Goal: Information Seeking & Learning: Learn about a topic

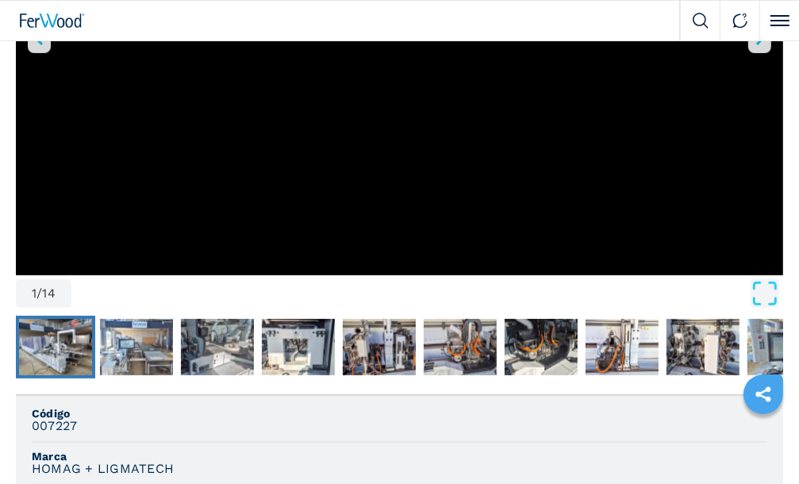
click at [29, 338] on img "Go to Slide 2" at bounding box center [55, 347] width 73 height 57
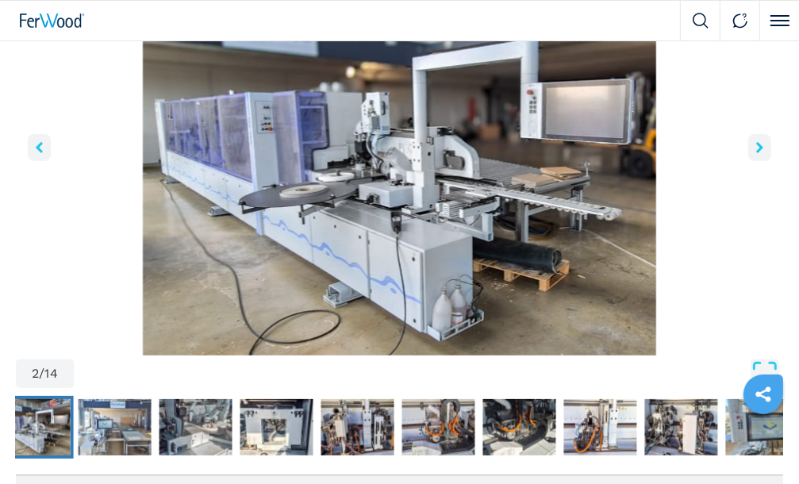
scroll to position [218, 0]
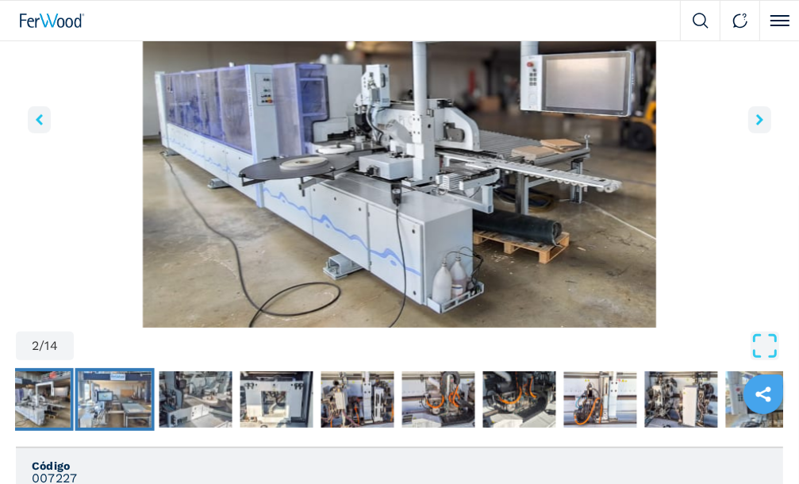
click at [122, 416] on img "Go to Slide 3" at bounding box center [115, 400] width 73 height 57
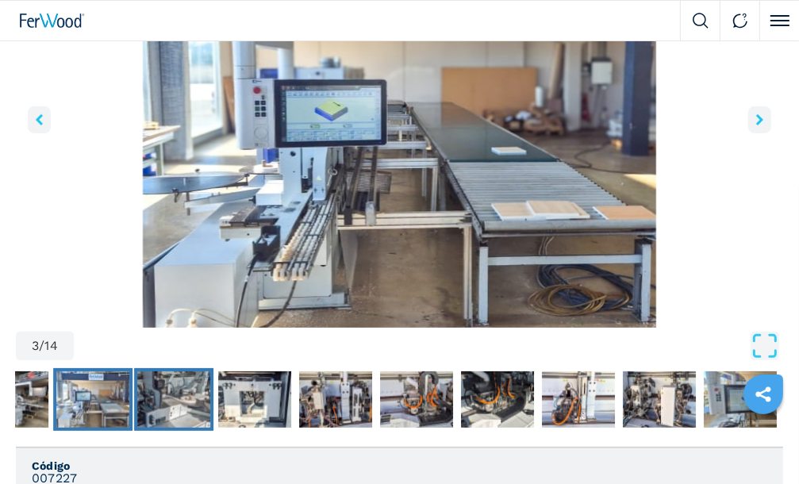
click at [187, 402] on img "Go to Slide 4" at bounding box center [173, 400] width 73 height 57
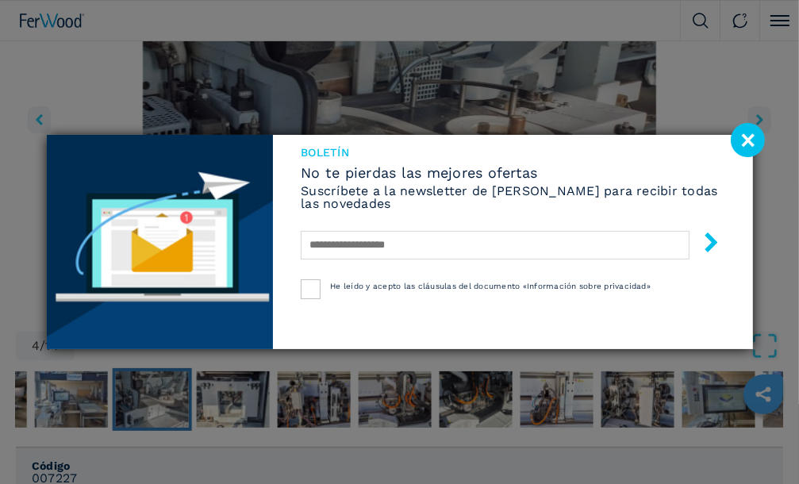
click at [744, 151] on image at bounding box center [748, 140] width 34 height 34
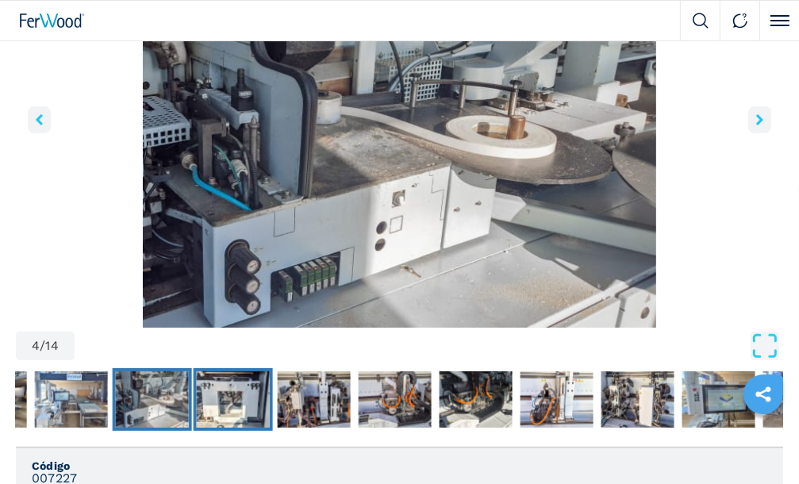
click at [225, 386] on img "Go to Slide 5" at bounding box center [233, 400] width 73 height 57
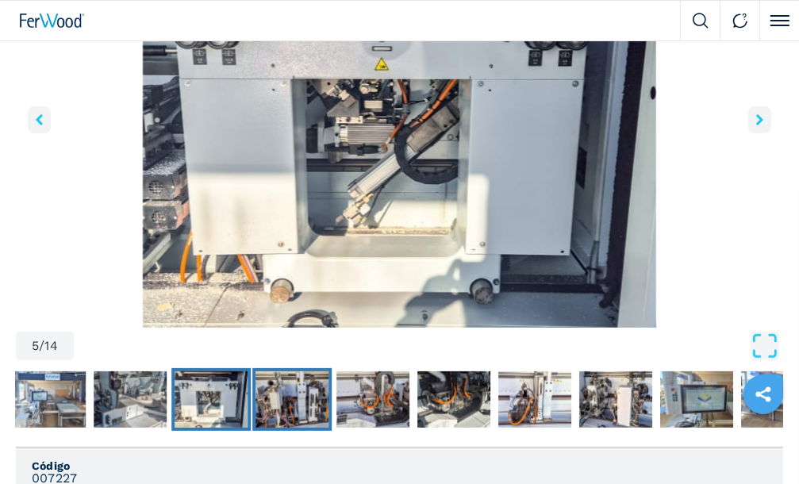
click at [291, 392] on img "Go to Slide 6" at bounding box center [292, 400] width 73 height 57
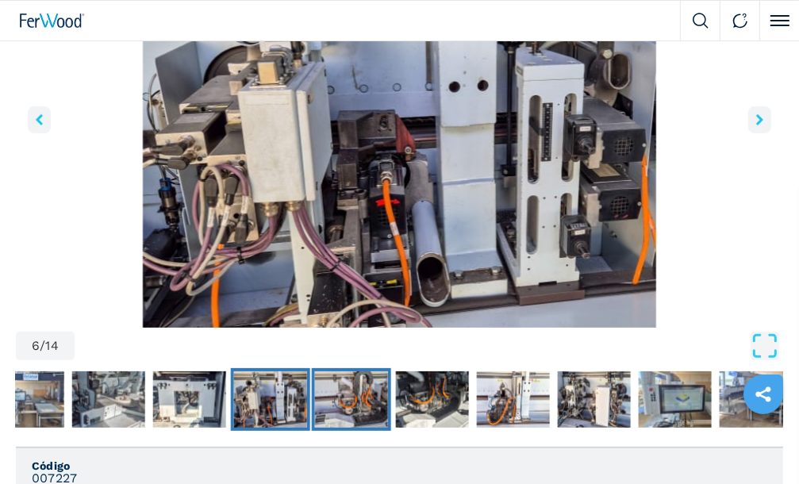
click at [352, 397] on img "Go to Slide 7" at bounding box center [351, 400] width 73 height 57
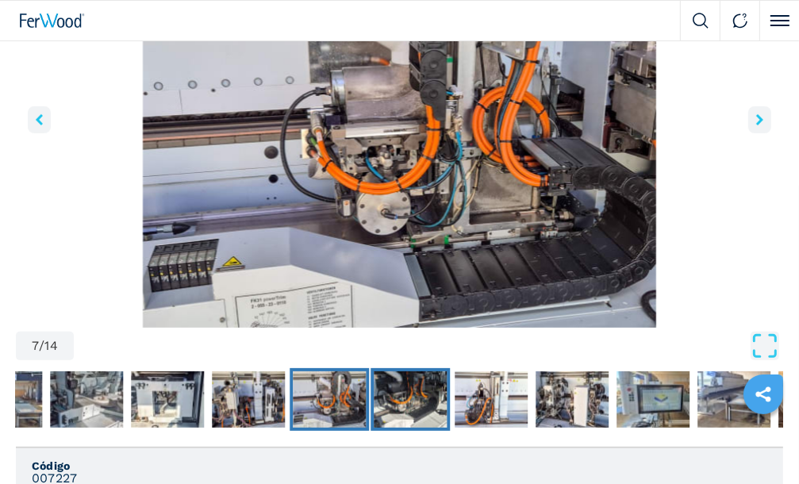
click at [426, 402] on img "Go to Slide 8" at bounding box center [410, 400] width 73 height 57
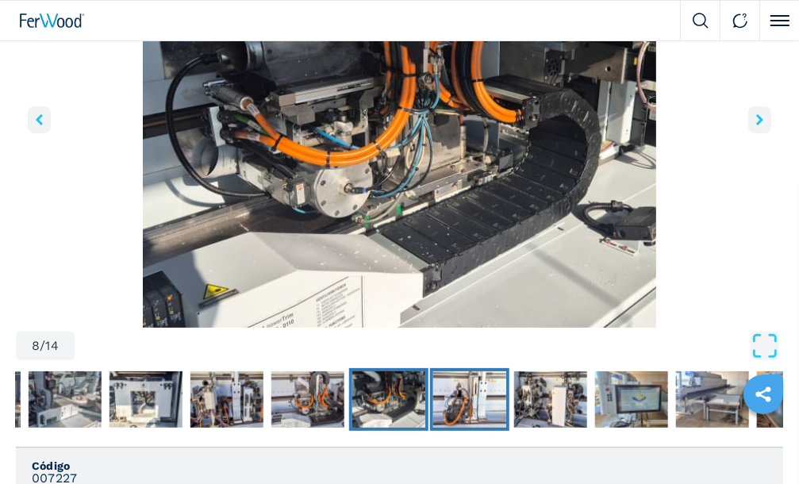
click at [508, 402] on button "Go to Slide 9" at bounding box center [469, 400] width 79 height 64
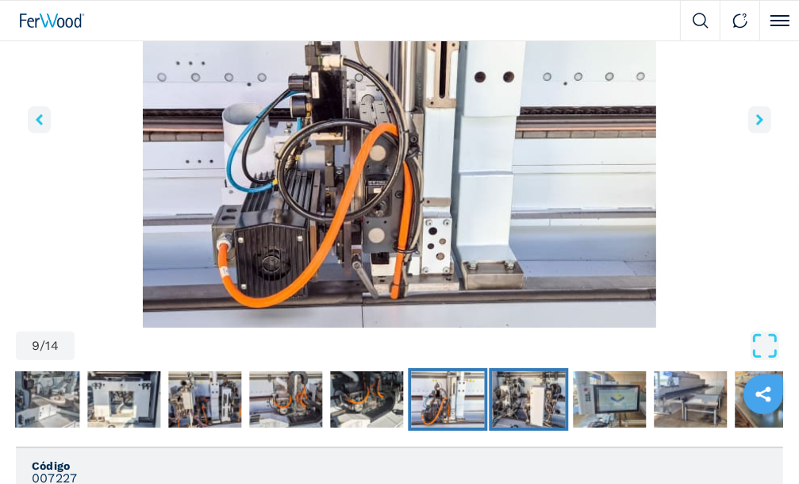
click at [520, 402] on img "Go to Slide 10" at bounding box center [528, 400] width 73 height 57
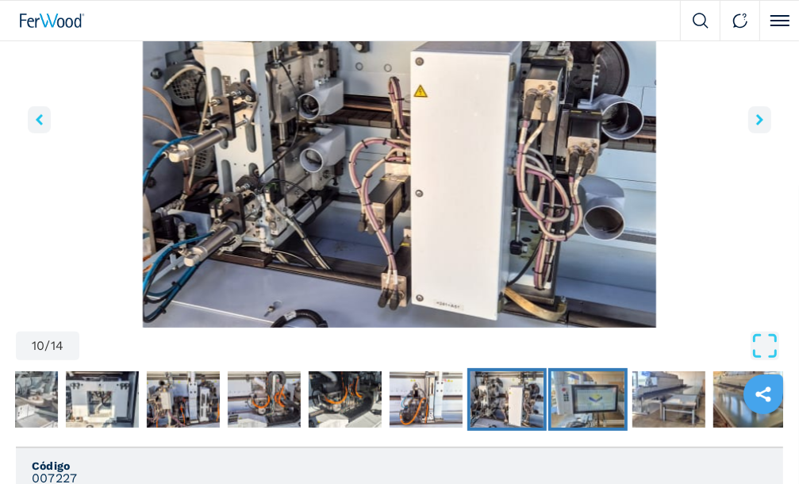
click at [574, 399] on img "Go to Slide 11" at bounding box center [588, 400] width 73 height 57
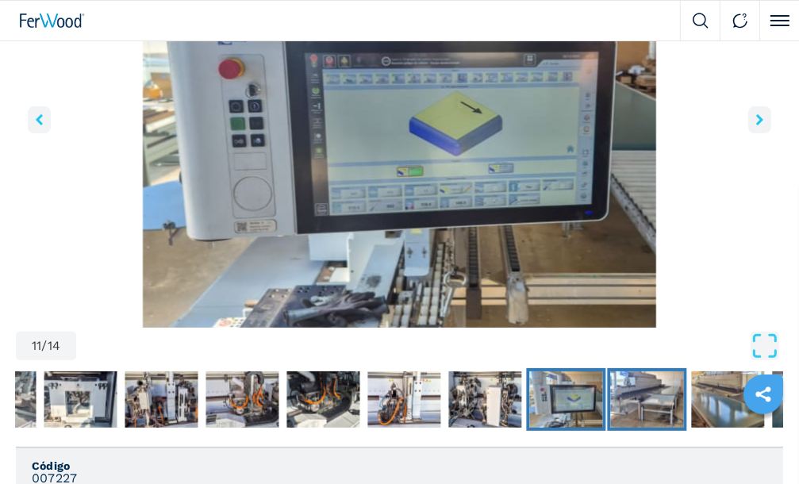
click at [626, 398] on img "Go to Slide 12" at bounding box center [647, 400] width 73 height 57
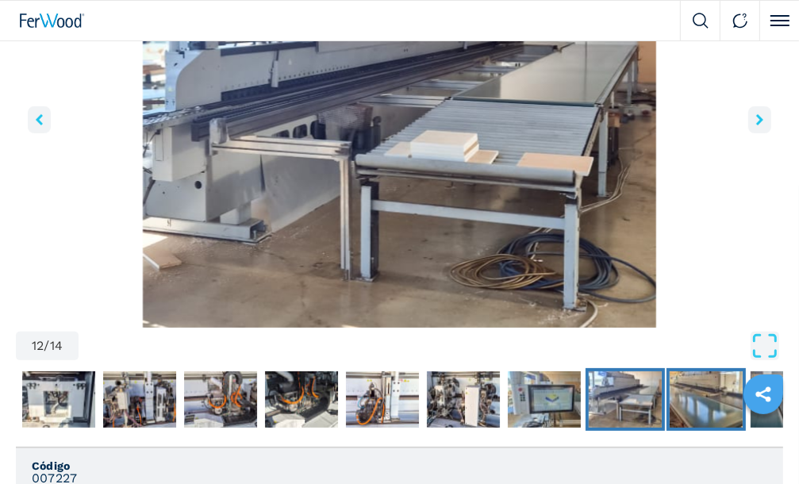
click at [686, 396] on img "Go to Slide 13" at bounding box center [706, 400] width 73 height 57
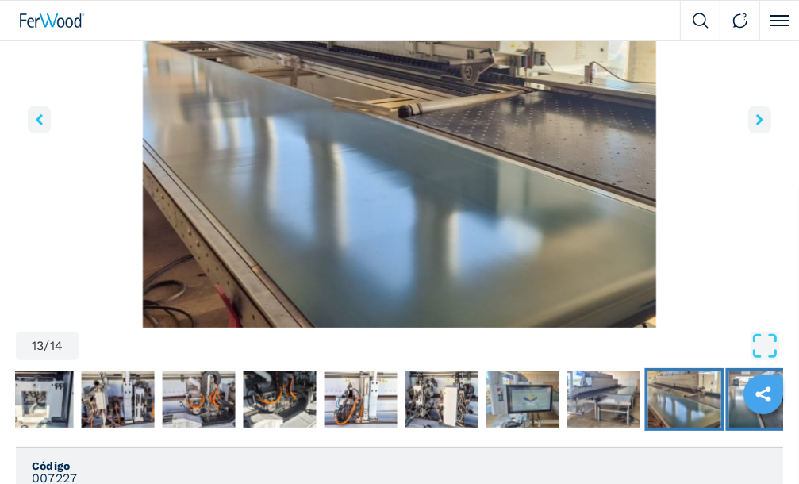
click at [732, 396] on img "Go to Slide 14" at bounding box center [766, 400] width 73 height 57
